Goal: Ask a question

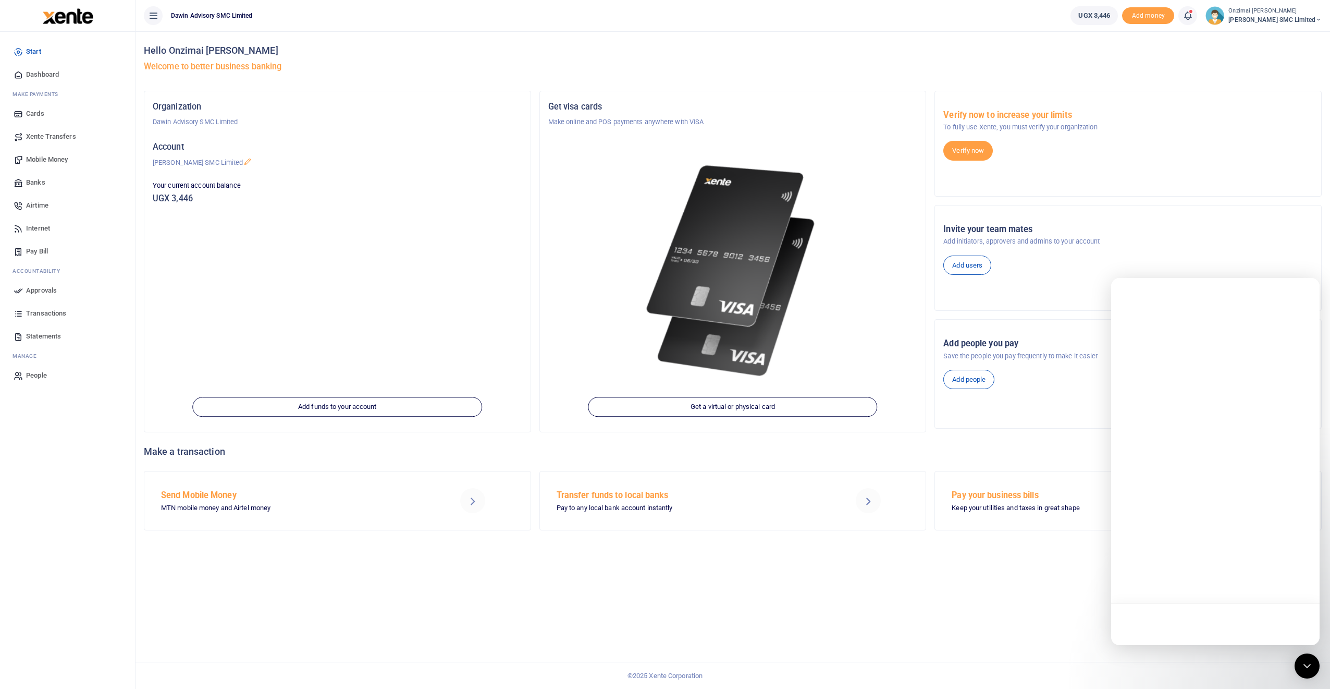
drag, startPoint x: 1305, startPoint y: 665, endPoint x: 1229, endPoint y: 578, distance: 116.0
click at [482, 440] on icon "Open Intercom Messenger" at bounding box center [1307, 665] width 13 height 13
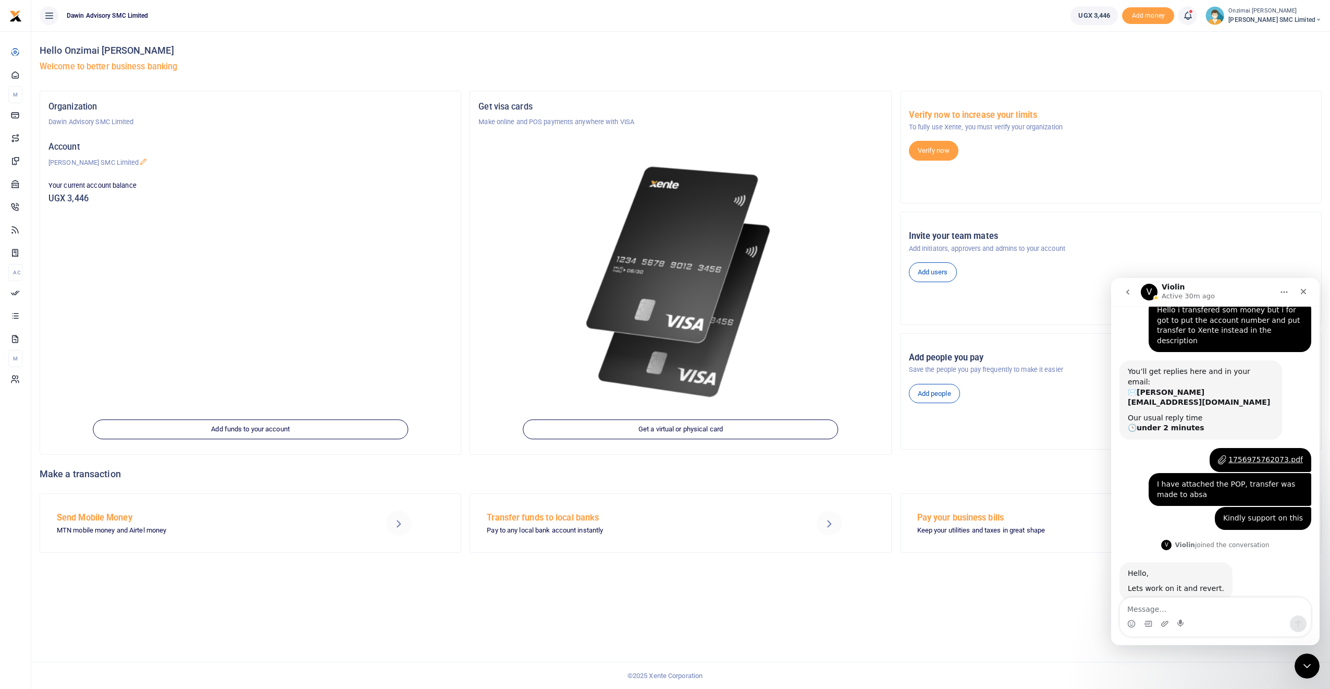
scroll to position [64, 0]
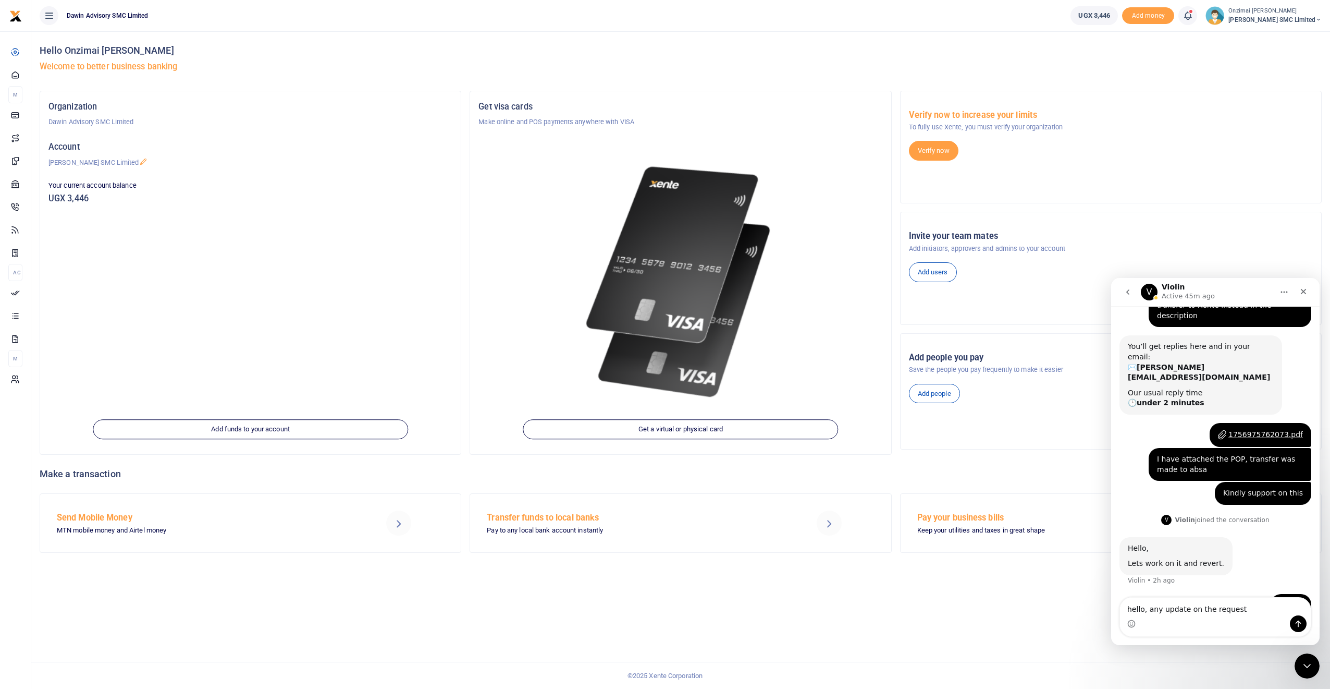
type textarea "hello, any update on the request?"
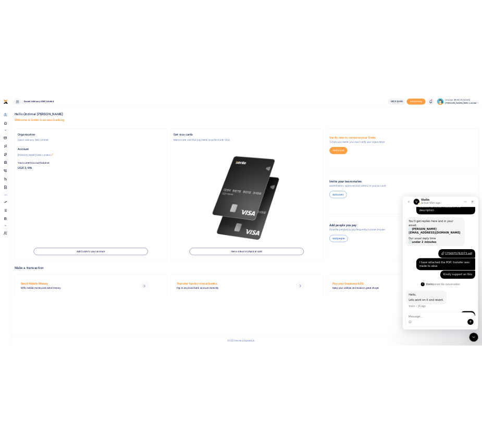
scroll to position [95, 0]
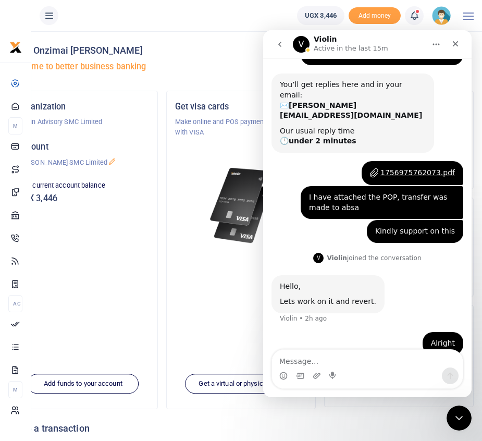
scroll to position [95, 0]
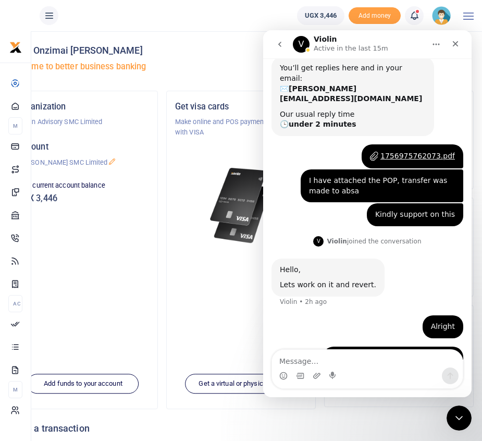
click at [382, 347] on div "hello, any update on the request? Onzimai • 16m ago" at bounding box center [393, 358] width 140 height 23
click at [414, 16] on icon at bounding box center [414, 15] width 10 height 11
click at [353, 42] on div "Violin Active in the last 15m" at bounding box center [352, 44] width 77 height 18
click at [176, 165] on div at bounding box center [241, 193] width 132 height 110
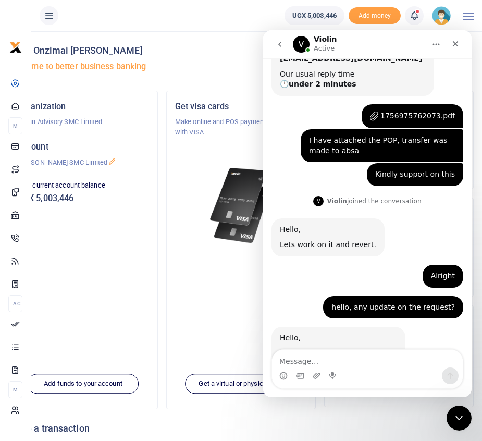
scroll to position [142, 0]
